Goal: Check status: Check status

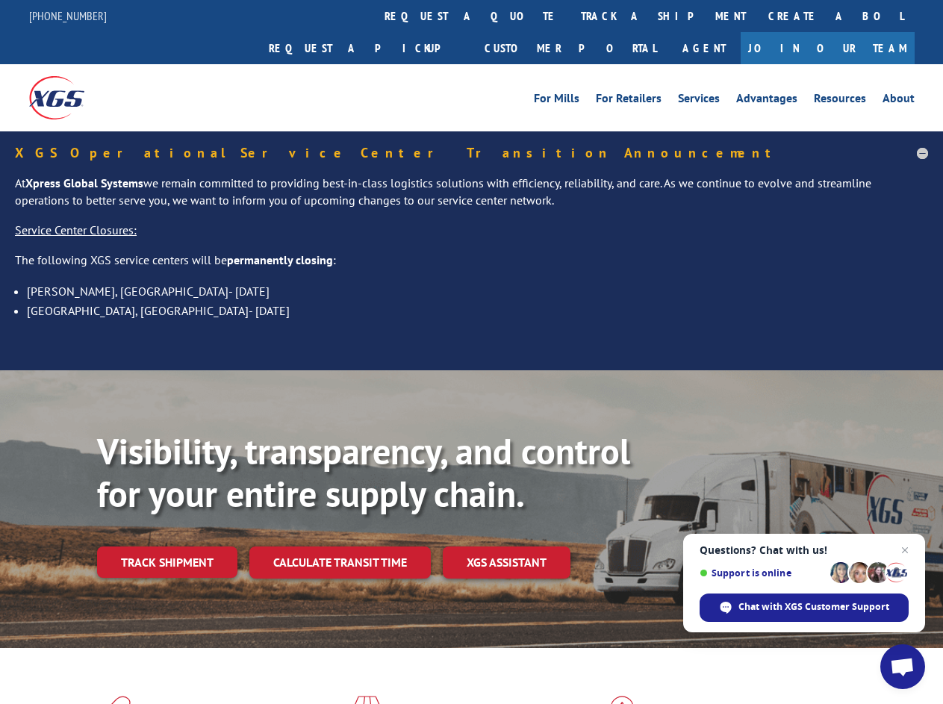
click at [471, 370] on div "Visibility, transparency, and control for your entire supply chain. Track shipm…" at bounding box center [471, 523] width 943 height 307
click at [569, 16] on link "track a shipment" at bounding box center [662, 16] width 187 height 32
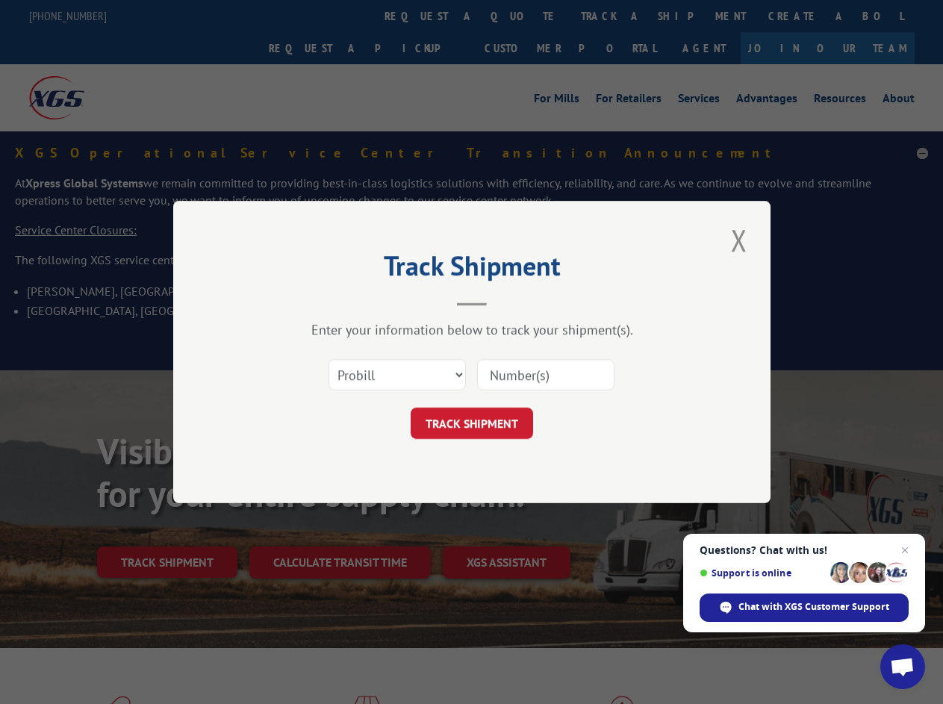
click at [521, 16] on div "Track Shipment Enter your information below to track your shipment(s). Select c…" at bounding box center [471, 352] width 943 height 704
click at [614, 16] on div "Track Shipment Enter your information below to track your shipment(s). Select c…" at bounding box center [471, 352] width 943 height 704
click at [166, 530] on div "Track Shipment Enter your information below to track your shipment(s). Select c…" at bounding box center [471, 352] width 943 height 704
click at [339, 530] on div "Track Shipment Enter your information below to track your shipment(s). Select c…" at bounding box center [471, 352] width 943 height 704
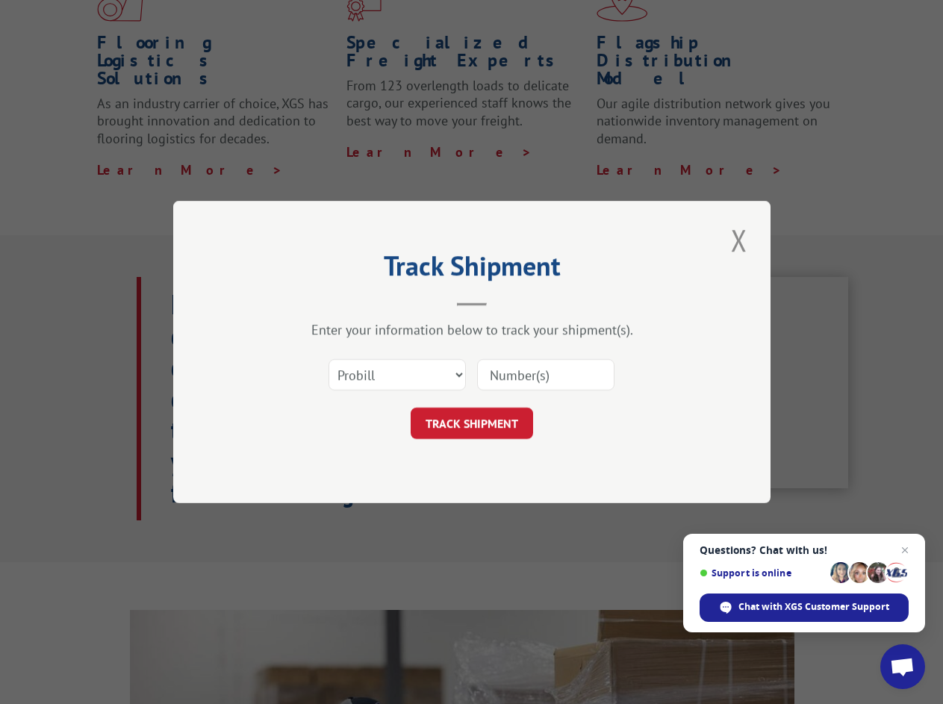
click at [507, 530] on div "Track Shipment Enter your information below to track your shipment(s). Select c…" at bounding box center [471, 352] width 943 height 704
click at [902, 666] on span "Open chat" at bounding box center [902, 668] width 25 height 21
